Goal: Browse casually

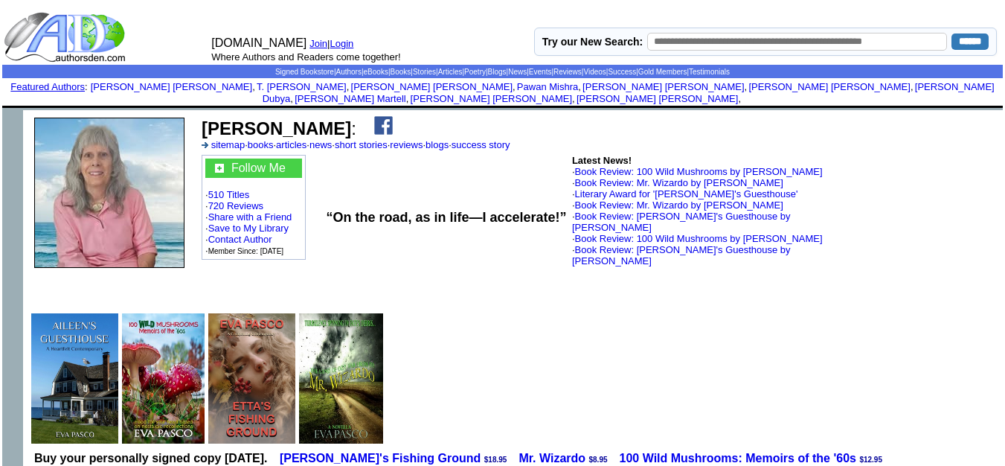
drag, startPoint x: 129, startPoint y: 51, endPoint x: 118, endPoint y: 43, distance: 13.8
click at [118, 43] on td at bounding box center [103, 37] width 202 height 55
drag, startPoint x: 131, startPoint y: 46, endPoint x: 42, endPoint y: 59, distance: 90.2
click at [42, 59] on td at bounding box center [103, 37] width 202 height 55
